Goal: Navigation & Orientation: Understand site structure

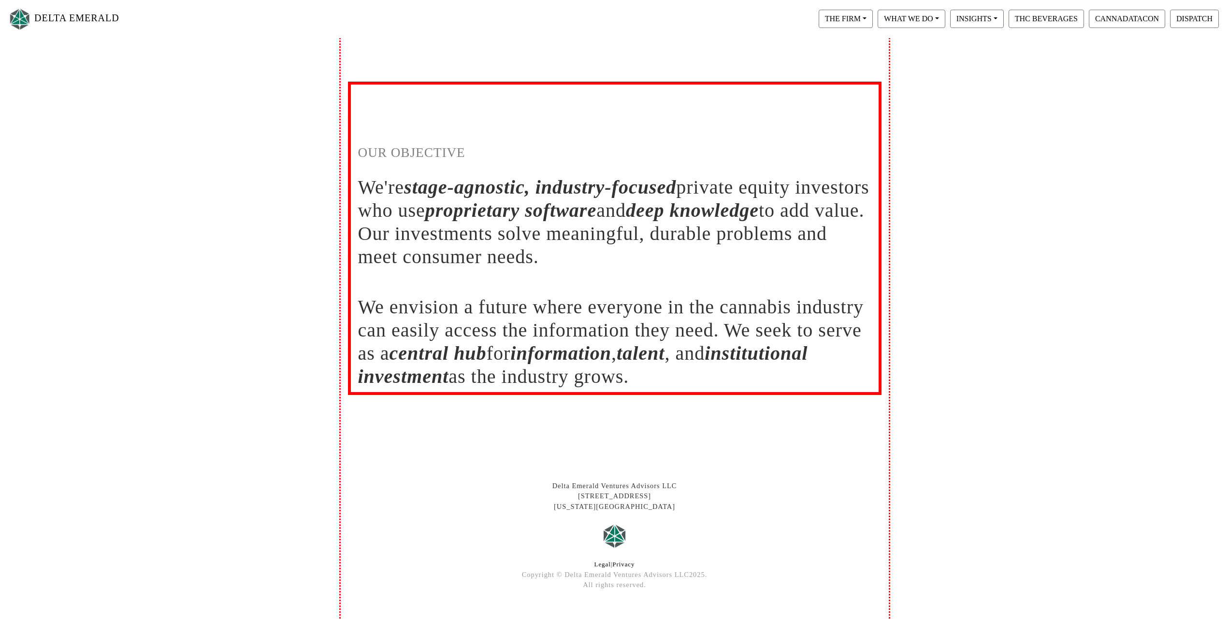
scroll to position [26, 0]
